Goal: Task Accomplishment & Management: Use online tool/utility

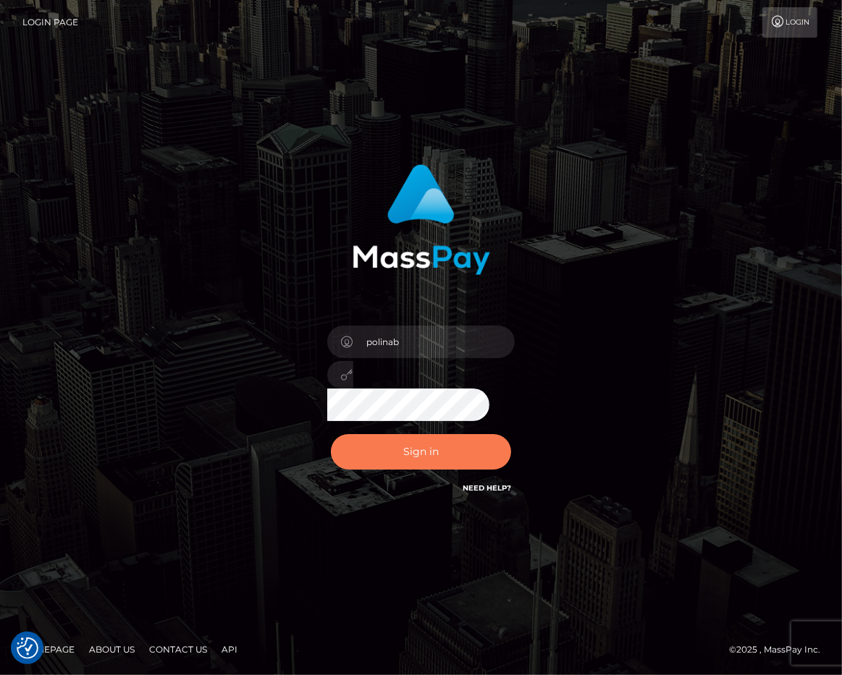
click at [393, 444] on button "Sign in" at bounding box center [421, 451] width 181 height 35
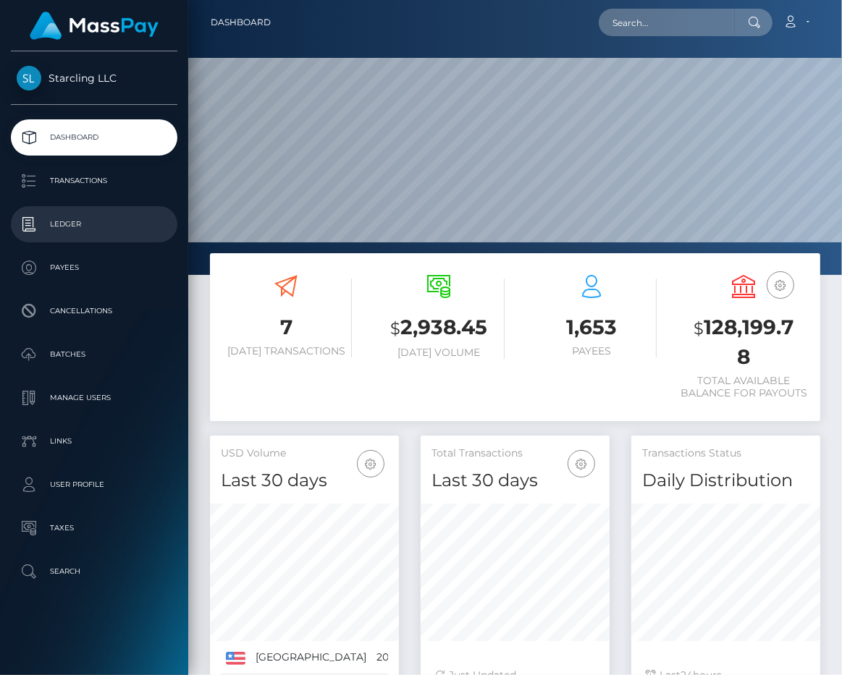
scroll to position [255, 188]
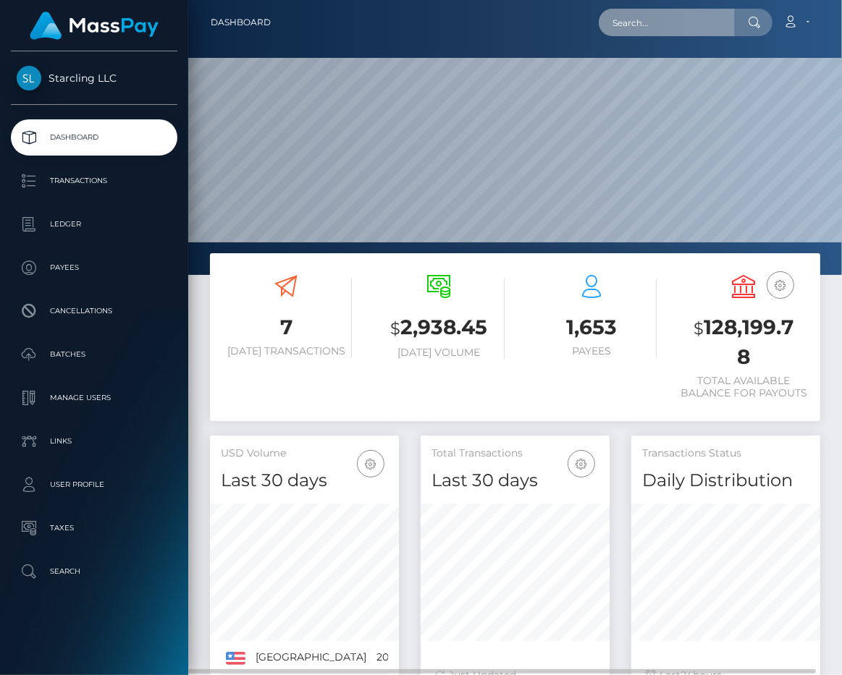
click at [673, 28] on input "text" at bounding box center [666, 22] width 136 height 27
click at [632, 22] on input "129699" at bounding box center [666, 22] width 136 height 27
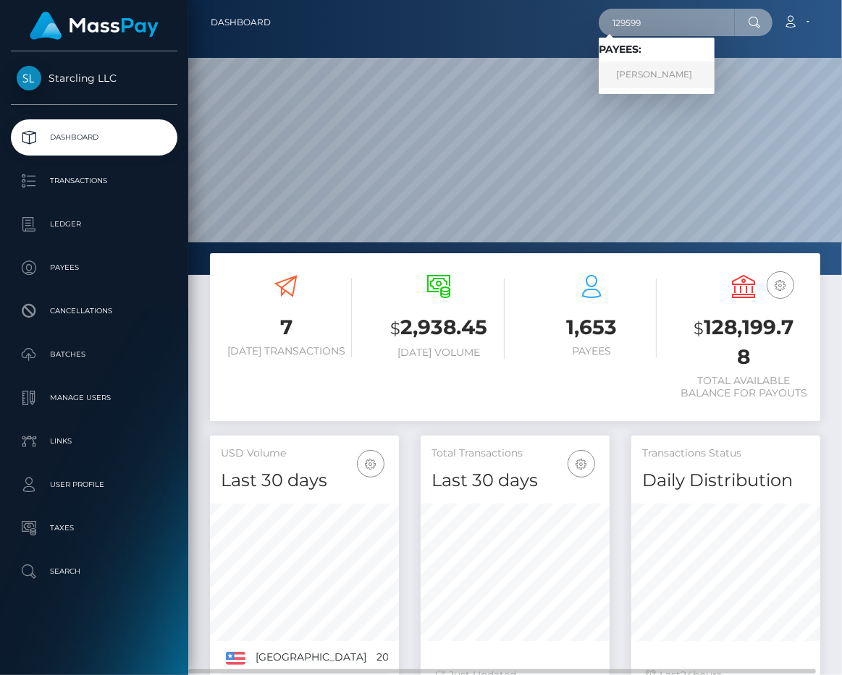
type input "129599"
click at [637, 67] on link "Abel Ruiz" at bounding box center [656, 75] width 116 height 27
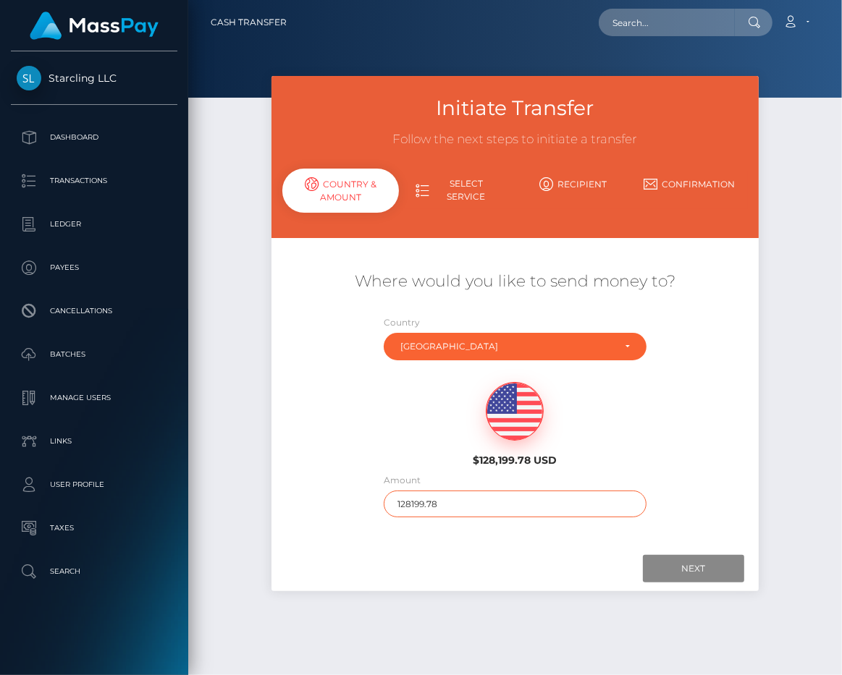
click at [445, 503] on input "128199.78" at bounding box center [515, 504] width 262 height 27
type input "150"
click at [710, 561] on input "Next" at bounding box center [693, 568] width 101 height 27
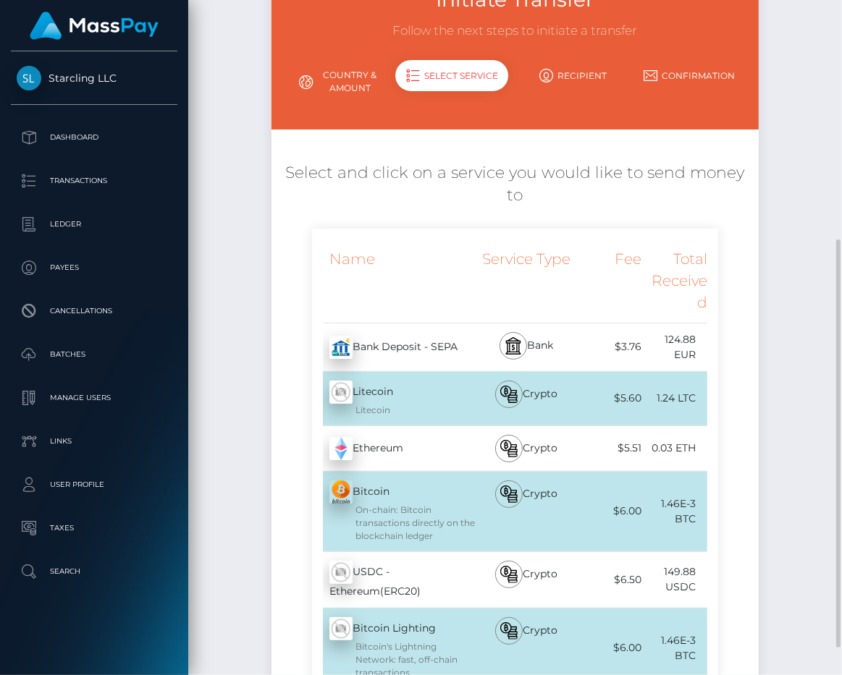
scroll to position [326, 0]
